Goal: Communication & Community: Share content

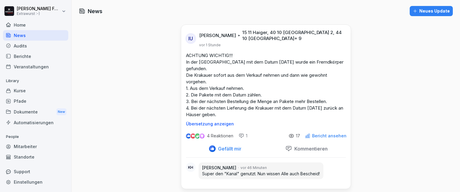
click at [221, 110] on p "ACHTUNG WICHTIG!!! In der [GEOGRAPHIC_DATA] mit dem Datum [DATE] wurde ein Frem…" at bounding box center [266, 85] width 160 height 66
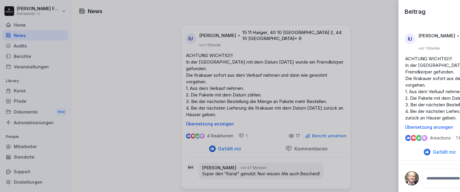
click at [259, 130] on div at bounding box center [230, 96] width 460 height 192
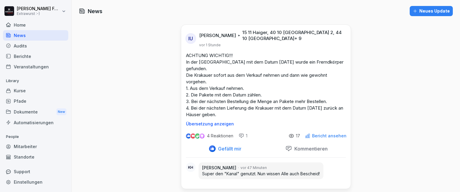
click at [316, 134] on p "Bericht ansehen" at bounding box center [329, 136] width 34 height 5
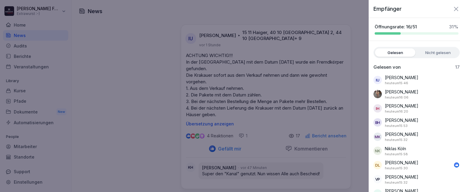
click at [189, 53] on div at bounding box center [230, 96] width 460 height 192
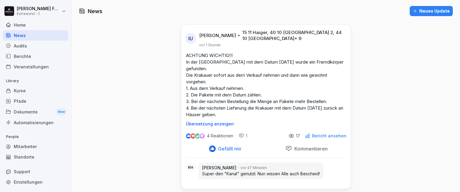
click at [430, 12] on div "Neues Update" at bounding box center [430, 11] width 37 height 7
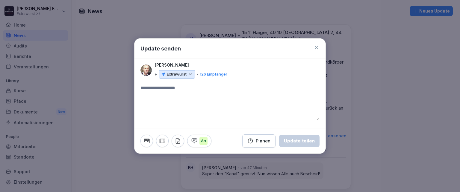
click at [143, 90] on textarea at bounding box center [229, 103] width 179 height 36
click at [347, 75] on div at bounding box center [230, 96] width 460 height 192
click at [300, 28] on div at bounding box center [230, 96] width 460 height 192
click at [194, 84] on div "Update senden [PERSON_NAME] Extrawurst 126 Empfänger An Planen Update teilen" at bounding box center [229, 96] width 191 height 116
click at [147, 83] on div "Update senden [PERSON_NAME] Extrawurst 126 Empfänger An Planen Update teilen" at bounding box center [229, 96] width 191 height 116
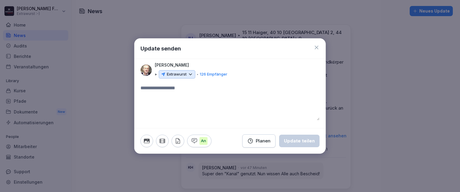
click at [144, 90] on textarea at bounding box center [229, 103] width 179 height 36
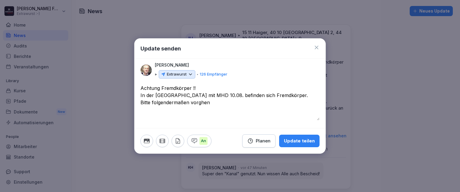
click at [278, 94] on textarea "**********" at bounding box center [229, 103] width 179 height 36
click at [212, 103] on textarea "**********" at bounding box center [229, 103] width 179 height 36
click at [170, 109] on textarea "**********" at bounding box center [229, 103] width 179 height 36
click at [237, 106] on textarea "**********" at bounding box center [229, 103] width 179 height 36
click at [238, 111] on textarea "**********" at bounding box center [229, 103] width 179 height 36
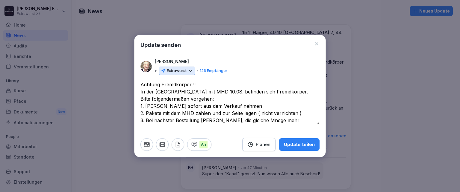
click at [254, 119] on textarea "**********" at bounding box center [229, 102] width 179 height 43
click at [298, 119] on textarea "**********" at bounding box center [229, 102] width 179 height 43
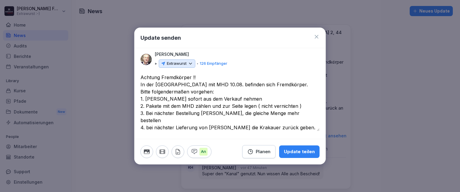
click at [191, 62] on icon at bounding box center [190, 63] width 5 height 5
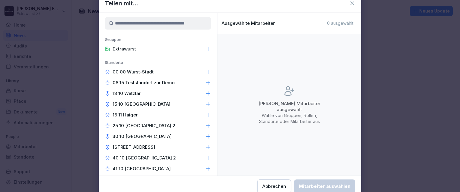
click at [205, 93] on icon at bounding box center [208, 94] width 6 height 6
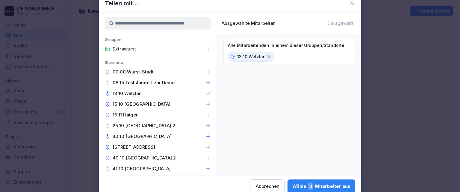
click at [203, 101] on div "15 10 [GEOGRAPHIC_DATA]" at bounding box center [158, 104] width 118 height 11
click at [206, 124] on icon at bounding box center [208, 126] width 6 height 6
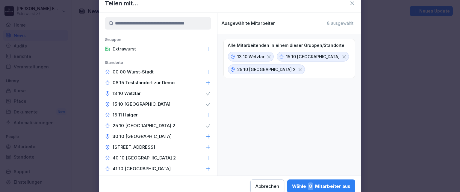
click at [205, 135] on icon at bounding box center [208, 137] width 6 height 6
click at [206, 145] on icon at bounding box center [208, 148] width 6 height 6
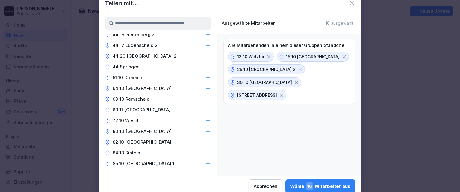
scroll to position [206, 0]
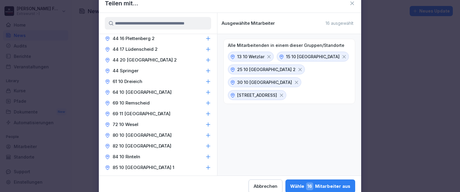
click at [205, 80] on icon at bounding box center [208, 82] width 6 height 6
click at [206, 92] on icon at bounding box center [208, 92] width 6 height 6
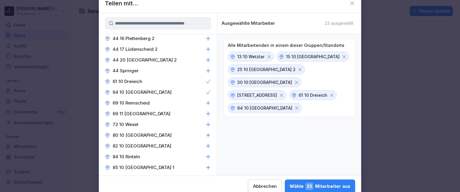
click at [206, 104] on icon at bounding box center [208, 103] width 6 height 6
click at [205, 111] on icon at bounding box center [208, 114] width 6 height 6
click at [205, 135] on icon at bounding box center [208, 136] width 6 height 6
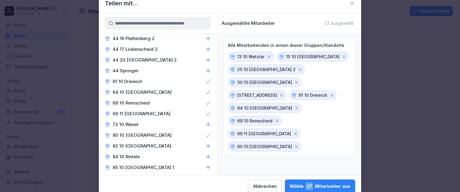
click at [205, 146] on icon at bounding box center [208, 146] width 6 height 6
click at [205, 156] on icon at bounding box center [208, 157] width 6 height 6
click at [205, 168] on icon at bounding box center [208, 168] width 6 height 6
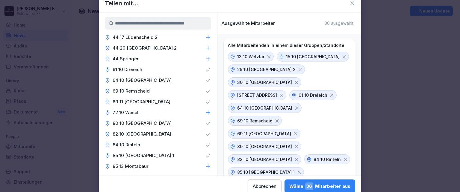
scroll to position [230, 0]
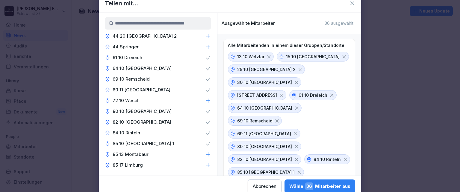
click at [207, 150] on div "85 13 Montabaur" at bounding box center [158, 154] width 118 height 11
click at [205, 163] on icon at bounding box center [208, 165] width 6 height 6
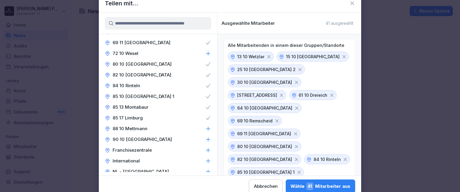
scroll to position [278, 0]
click at [203, 123] on div "88 10 Mettmann" at bounding box center [158, 128] width 118 height 11
click at [206, 139] on icon at bounding box center [208, 139] width 4 height 4
click at [205, 148] on icon at bounding box center [208, 150] width 6 height 6
click at [298, 81] on icon at bounding box center [296, 82] width 3 height 3
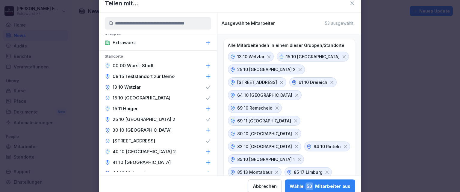
scroll to position [0, 0]
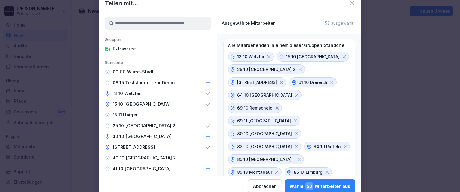
click at [327, 186] on div "Wähle 53 Mitarbeiter aus" at bounding box center [319, 187] width 61 height 8
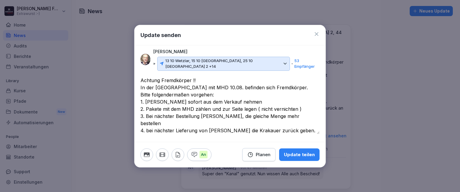
click at [141, 78] on textarea "**********" at bounding box center [229, 105] width 179 height 57
type textarea "**********"
click at [309, 153] on div "Update teilen" at bounding box center [299, 155] width 31 height 7
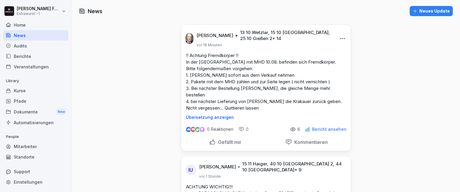
click at [183, 56] on div "!! Achtung Fremdkörper !! In der [GEOGRAPHIC_DATA] mit MHD 10.08. befinden sich…" at bounding box center [265, 86] width 169 height 68
click at [338, 40] on html "[PERSON_NAME] Extrawurst :-) Home News Audits Berichte Veranstaltungen Library …" at bounding box center [230, 96] width 460 height 192
click at [303, 52] on div "Bearbeiten" at bounding box center [307, 51] width 74 height 12
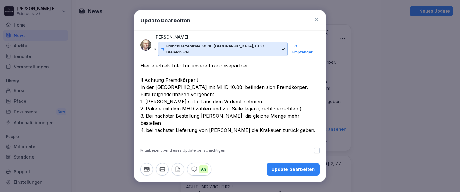
click at [308, 166] on div "Update bearbeiten" at bounding box center [292, 169] width 43 height 7
